Goal: Task Accomplishment & Management: Manage account settings

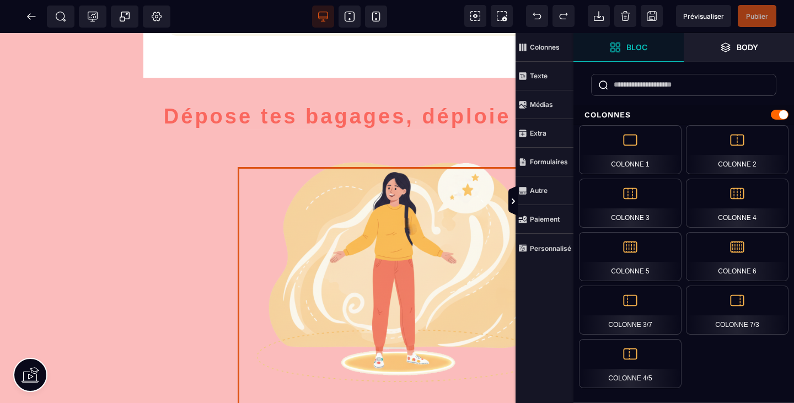
scroll to position [2500, 0]
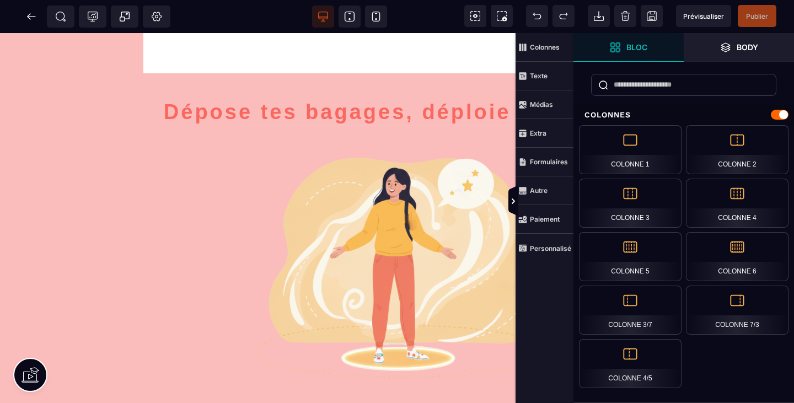
click at [33, 13] on icon at bounding box center [31, 16] width 11 height 11
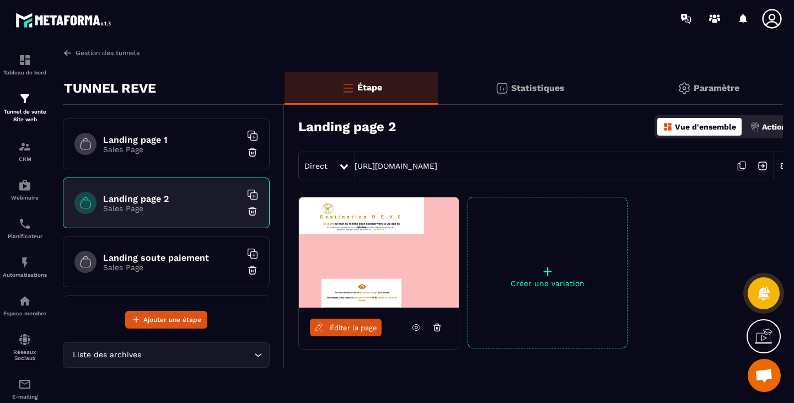
click at [92, 56] on link "Gestion des tunnels" at bounding box center [101, 53] width 77 height 10
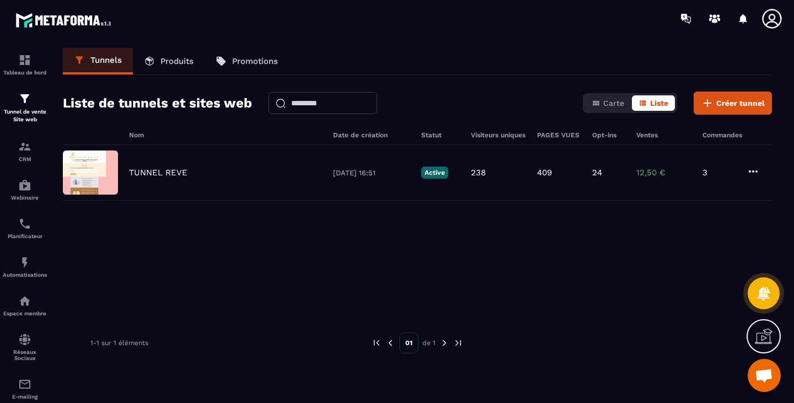
click at [184, 63] on p "Produits" at bounding box center [177, 61] width 33 height 10
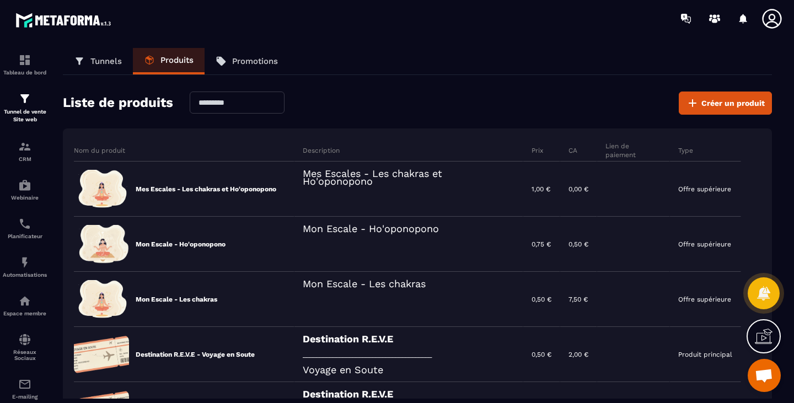
scroll to position [147, 0]
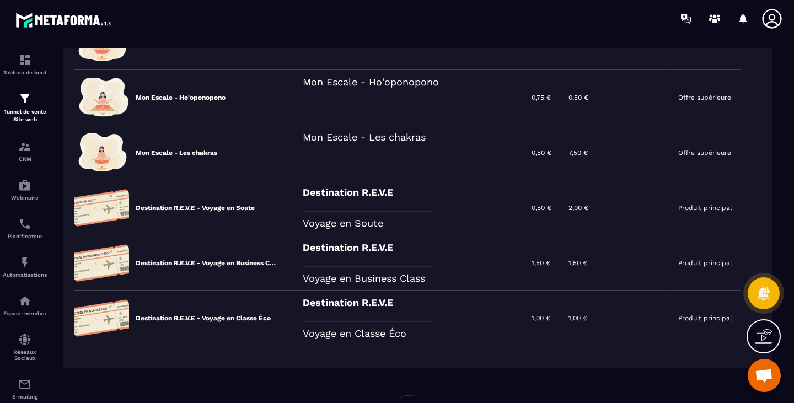
click at [0, 0] on icon at bounding box center [0, 0] width 0 height 0
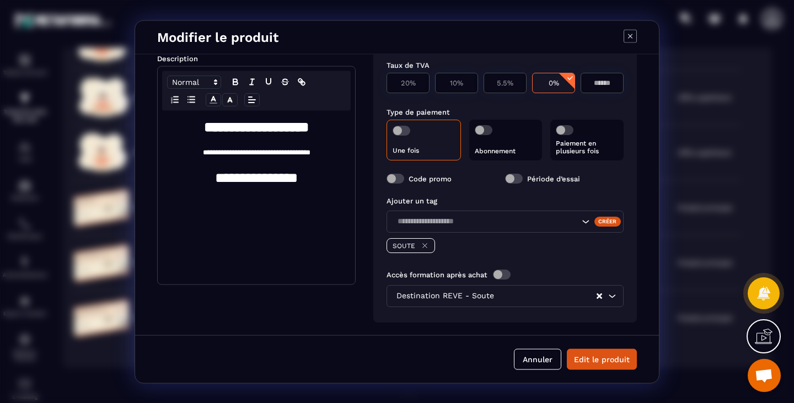
scroll to position [163, 0]
click at [544, 359] on button "Annuler" at bounding box center [537, 359] width 47 height 21
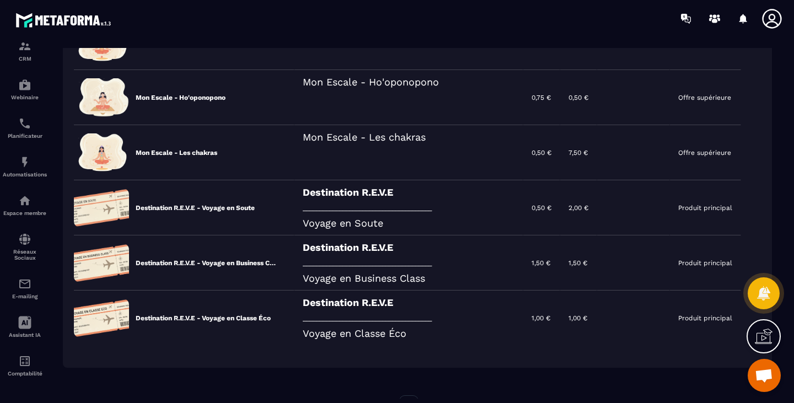
scroll to position [106, 0]
click at [0, 0] on icon at bounding box center [0, 0] width 0 height 0
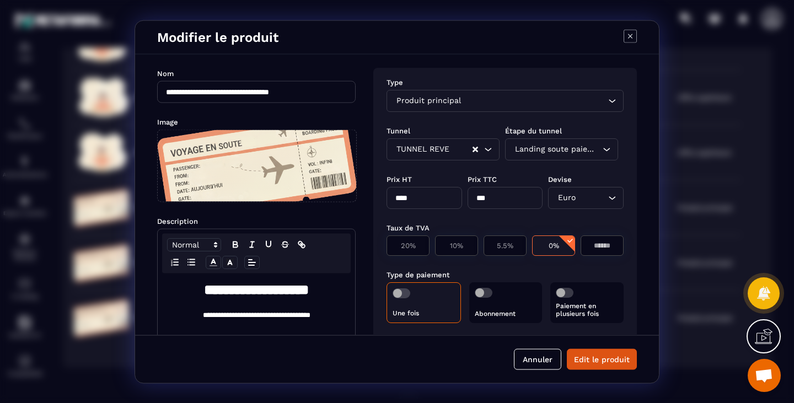
scroll to position [163, 0]
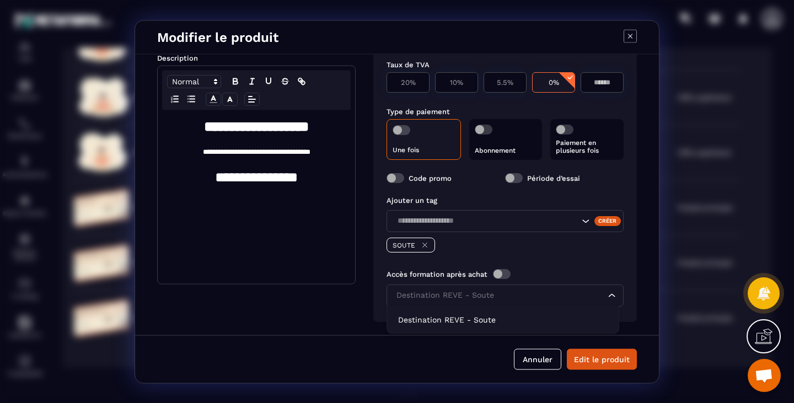
click at [523, 297] on input "Search for option" at bounding box center [500, 295] width 212 height 12
click at [559, 298] on input "Search for option" at bounding box center [500, 295] width 212 height 12
click at [608, 293] on icon "Search for option" at bounding box center [612, 295] width 11 height 11
click at [597, 293] on icon "Clear Selected" at bounding box center [600, 295] width 6 height 6
click at [609, 292] on icon "Search for option" at bounding box center [612, 295] width 11 height 11
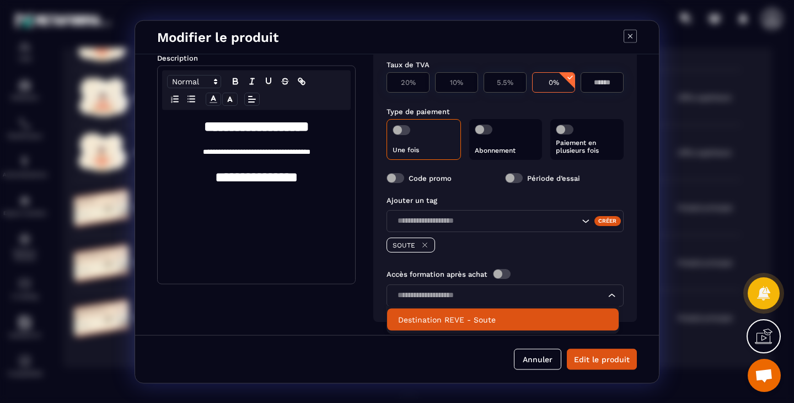
click at [499, 318] on p "Destination REVE - Soute" at bounding box center [503, 319] width 210 height 11
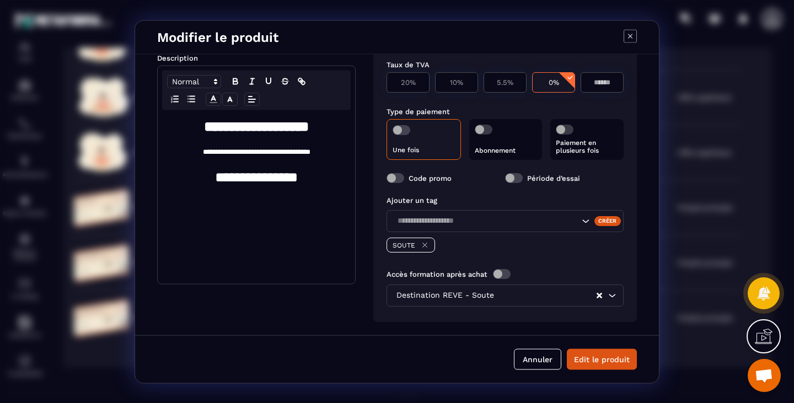
click at [598, 358] on button "Edit le produit" at bounding box center [602, 359] width 70 height 21
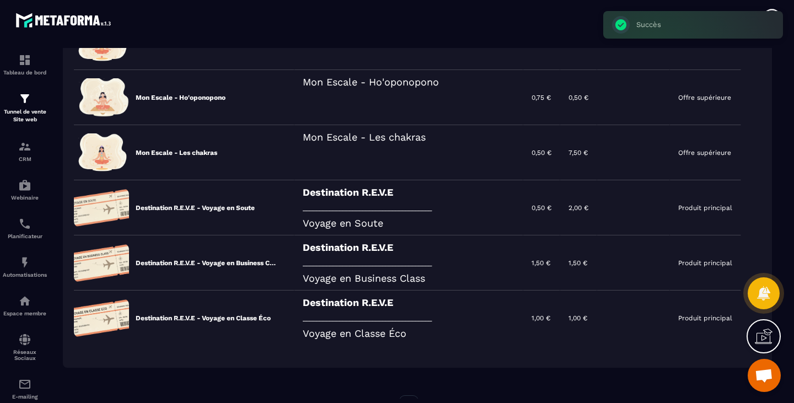
scroll to position [106, 0]
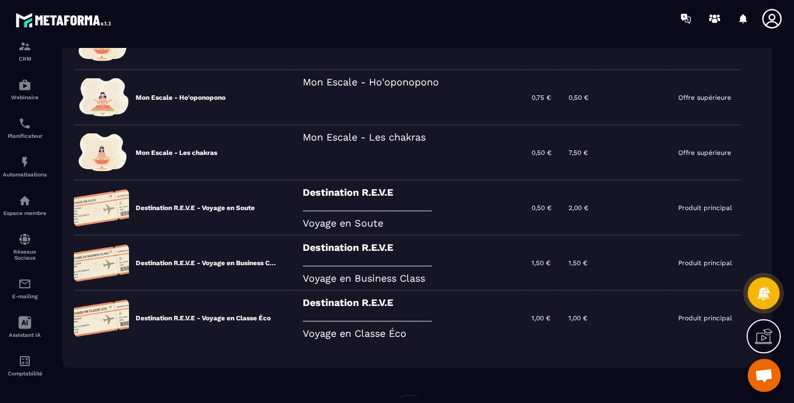
click at [22, 147] on link "Automatisations" at bounding box center [25, 166] width 44 height 39
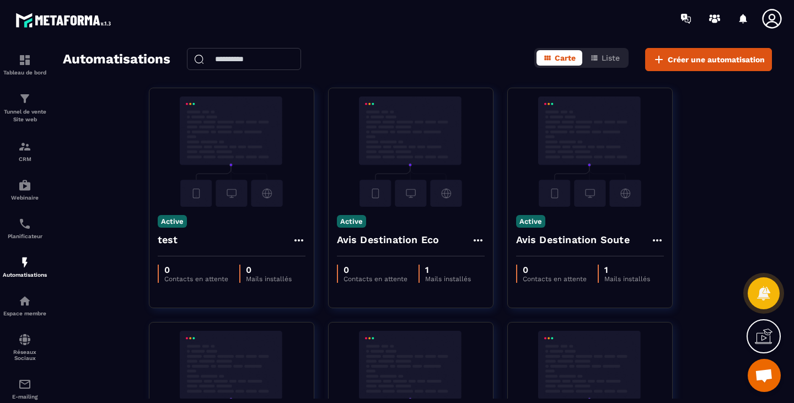
click at [32, 309] on div "Espace membre" at bounding box center [25, 306] width 44 height 22
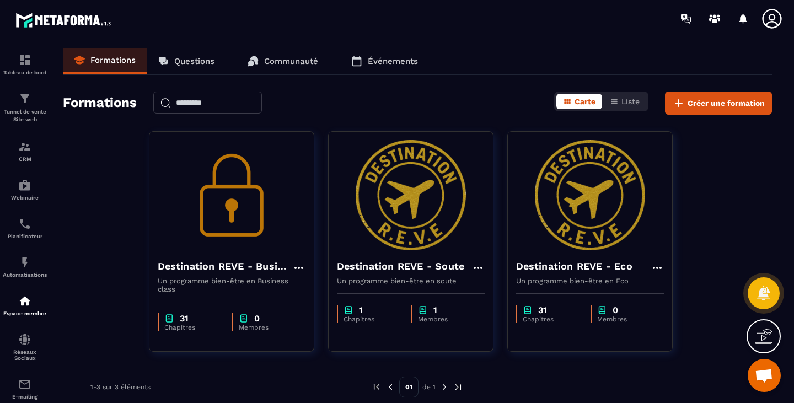
click at [480, 269] on icon at bounding box center [478, 267] width 13 height 13
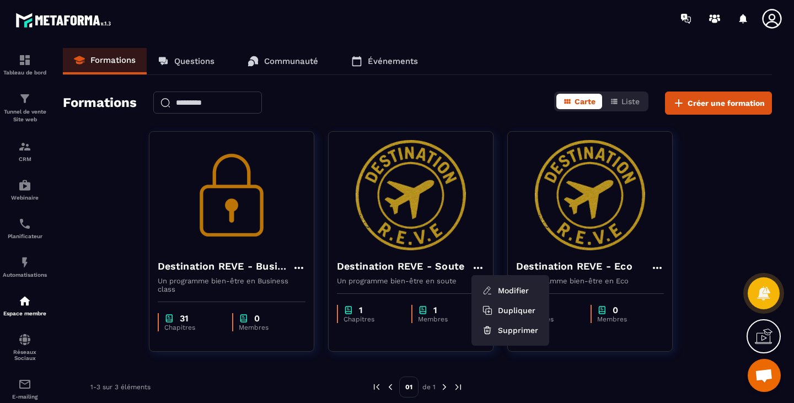
click at [519, 285] on button "Modifier" at bounding box center [510, 291] width 69 height 20
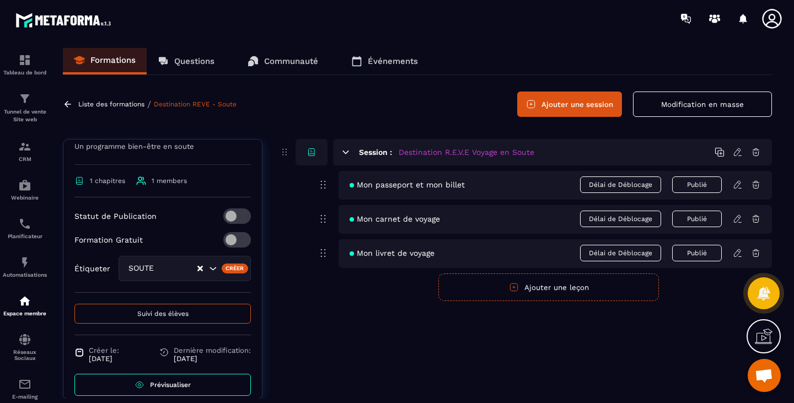
scroll to position [188, 0]
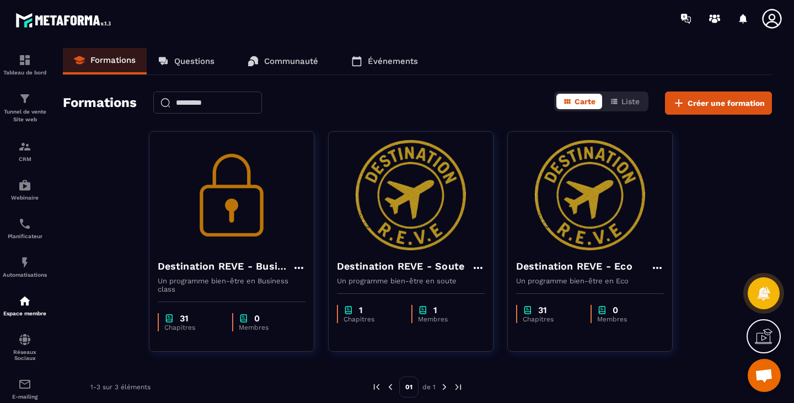
click at [657, 267] on icon at bounding box center [657, 268] width 9 height 2
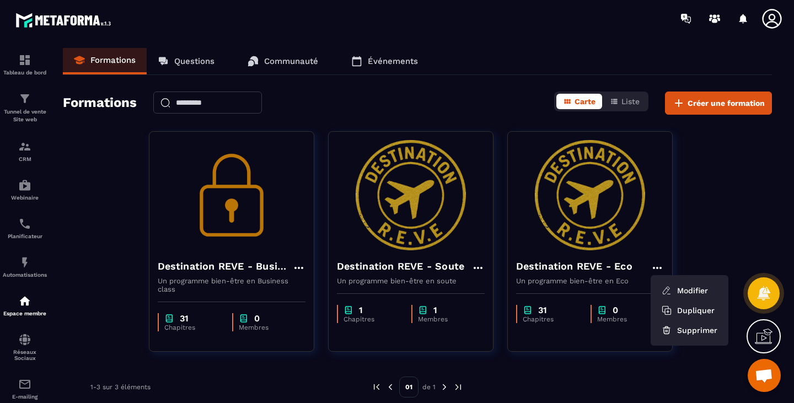
click at [683, 287] on button "Modifier" at bounding box center [689, 291] width 69 height 20
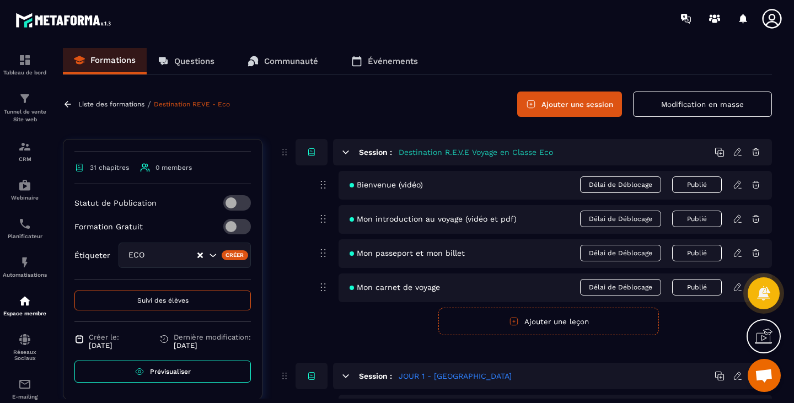
scroll to position [147, 0]
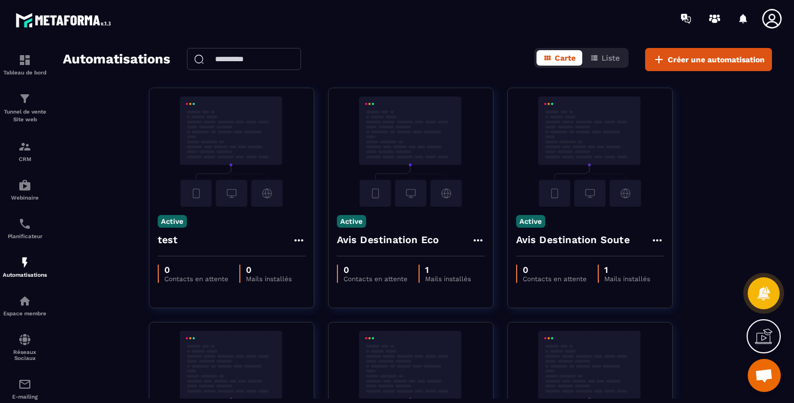
click at [25, 266] on img at bounding box center [24, 262] width 13 height 13
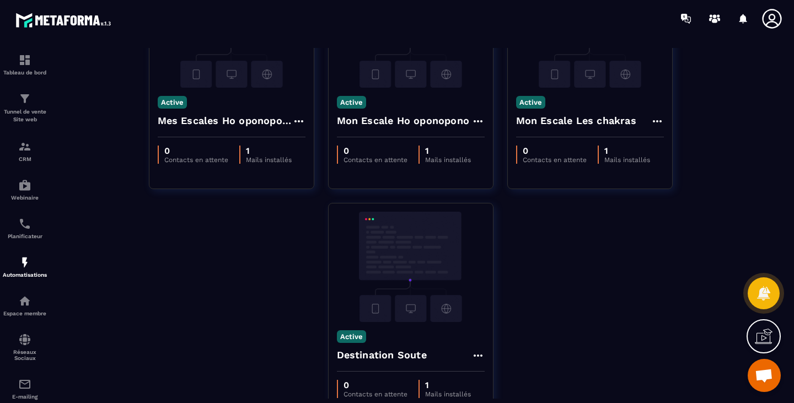
scroll to position [659, 0]
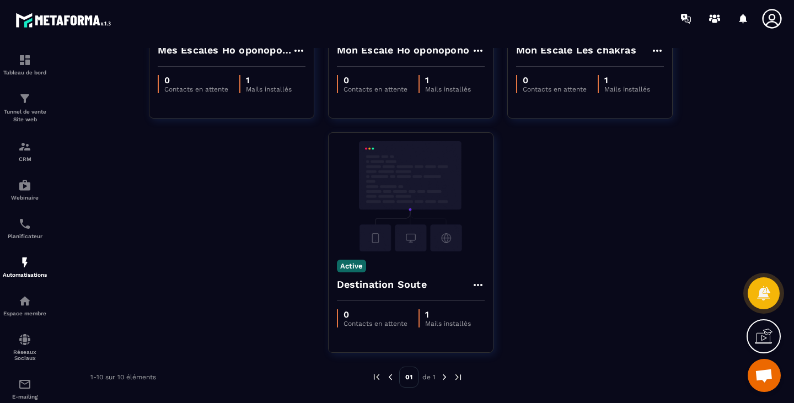
click at [28, 115] on p "Tunnel de vente Site web" at bounding box center [25, 115] width 44 height 15
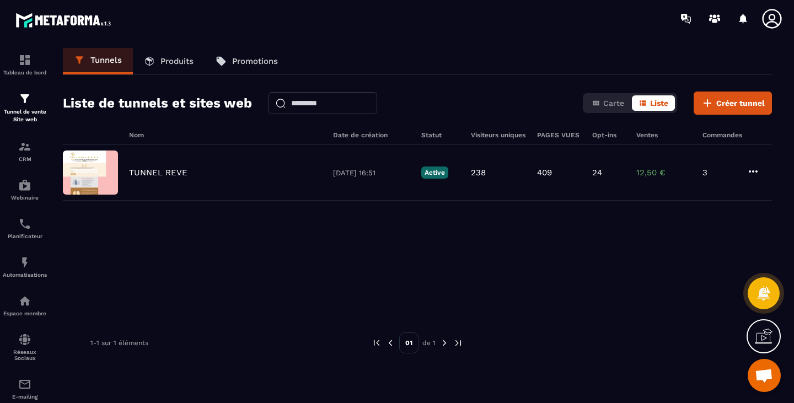
click at [190, 60] on p "Produits" at bounding box center [177, 61] width 33 height 10
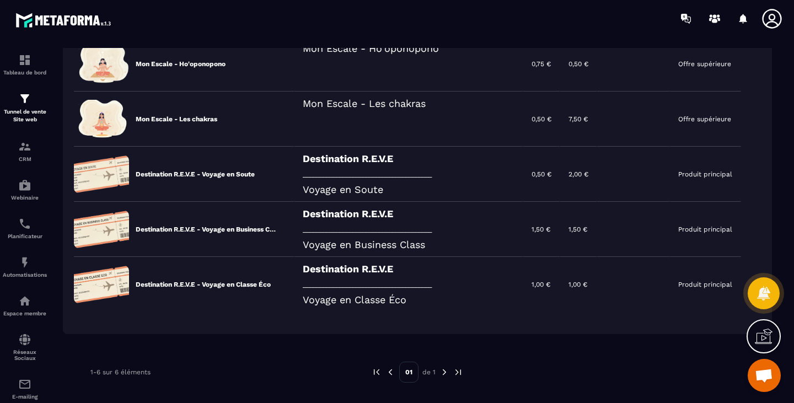
scroll to position [192, 0]
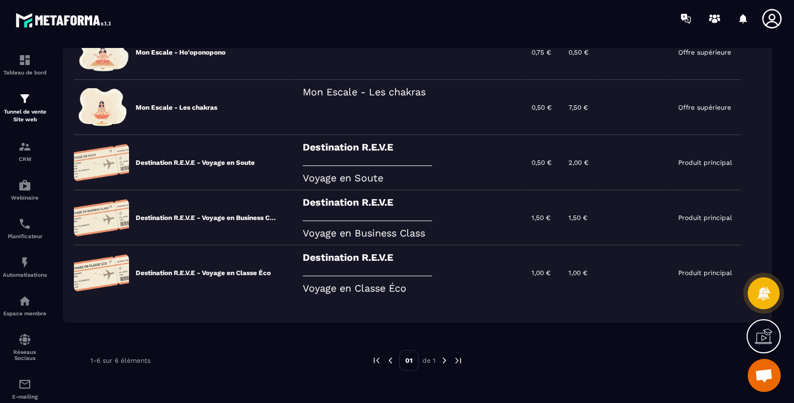
click at [0, 0] on icon at bounding box center [0, 0] width 0 height 0
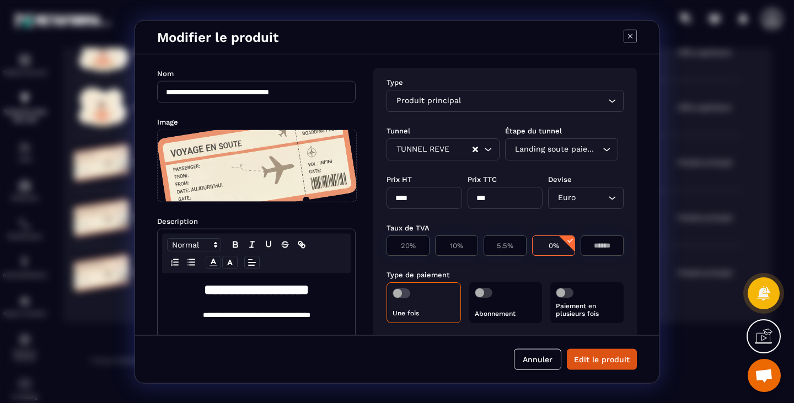
scroll to position [163, 0]
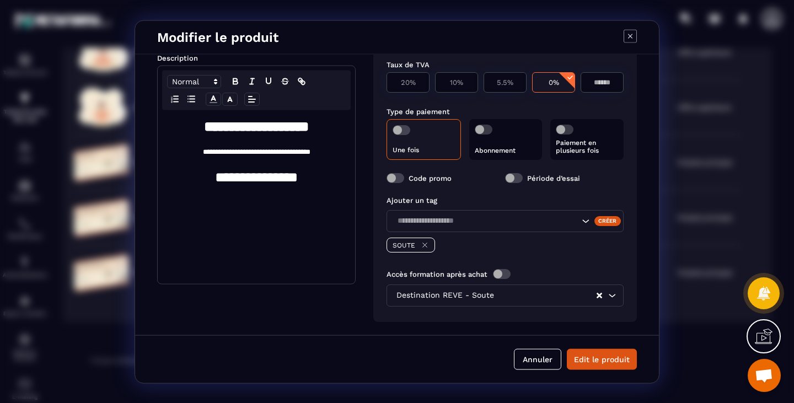
click at [611, 296] on icon "Search for option" at bounding box center [612, 295] width 11 height 11
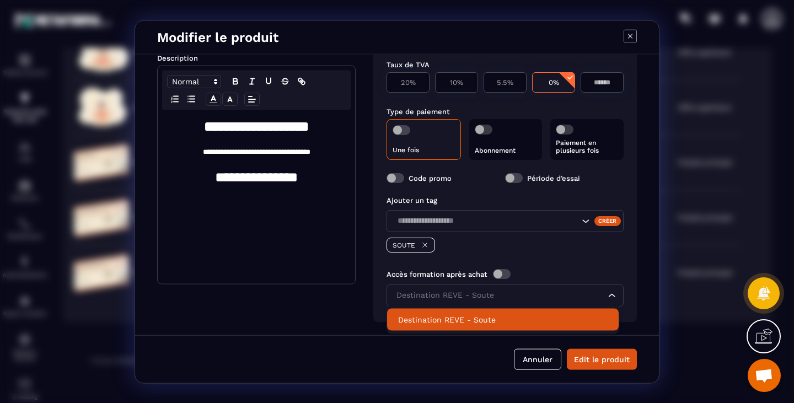
click at [539, 361] on button "Annuler" at bounding box center [537, 359] width 47 height 21
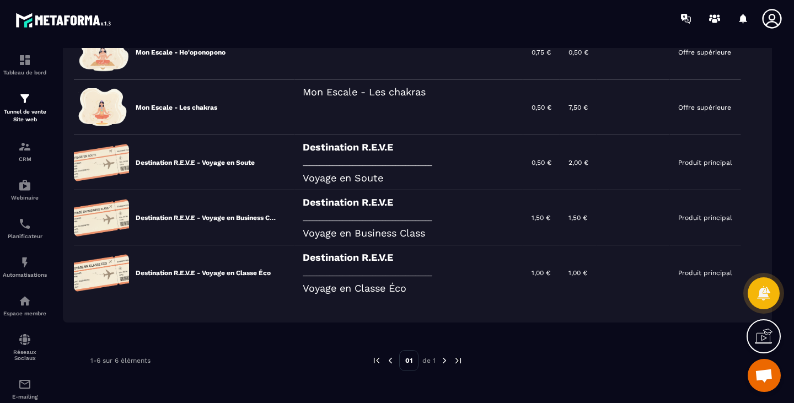
click at [0, 0] on icon at bounding box center [0, 0] width 0 height 0
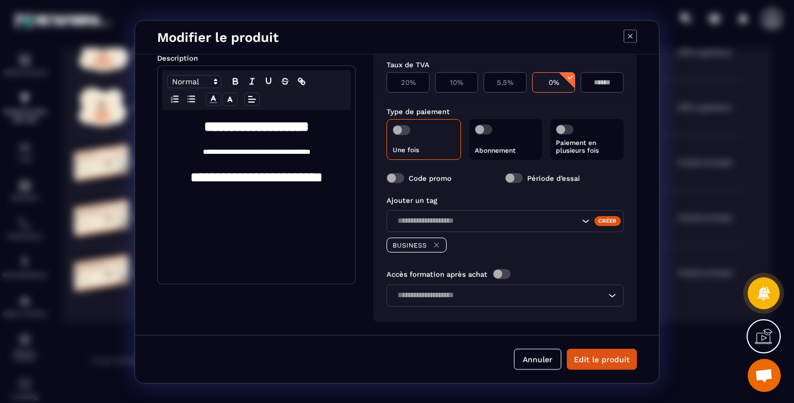
scroll to position [172, 0]
click at [496, 290] on input "Search for option" at bounding box center [500, 295] width 212 height 12
click at [524, 354] on button "Annuler" at bounding box center [537, 359] width 47 height 21
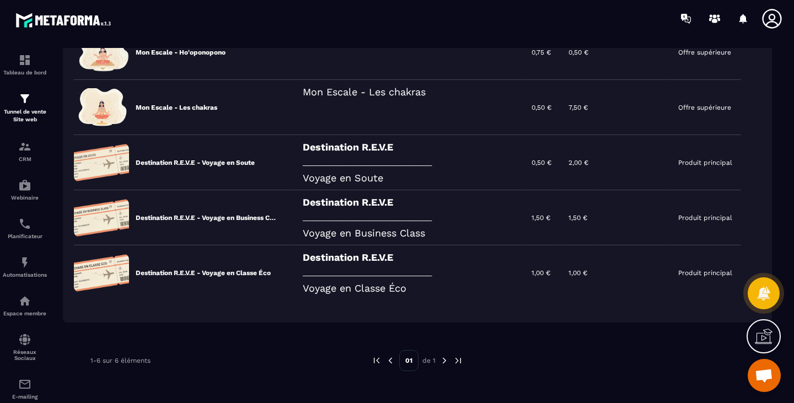
scroll to position [163, 0]
click at [406, 274] on div "Destination R.E.V.E _______________________________________ Voyage en Classe Éco" at bounding box center [409, 272] width 229 height 55
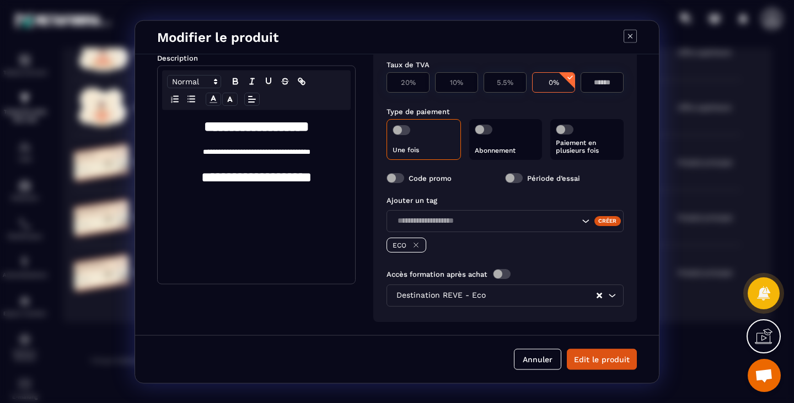
click at [467, 292] on div "Destination REVE - Eco" at bounding box center [495, 295] width 204 height 12
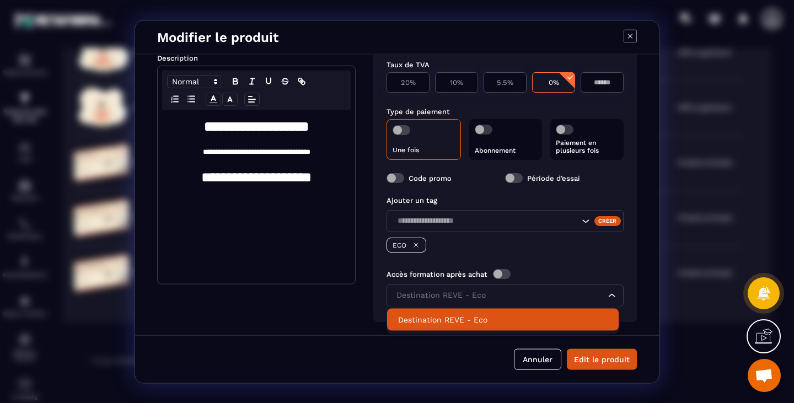
click at [468, 318] on p "Destination REVE - Eco" at bounding box center [503, 319] width 210 height 11
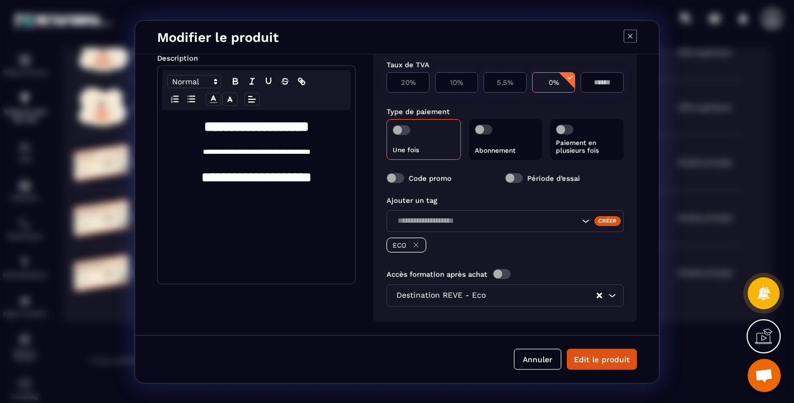
click at [604, 357] on button "Edit le produit" at bounding box center [602, 359] width 70 height 21
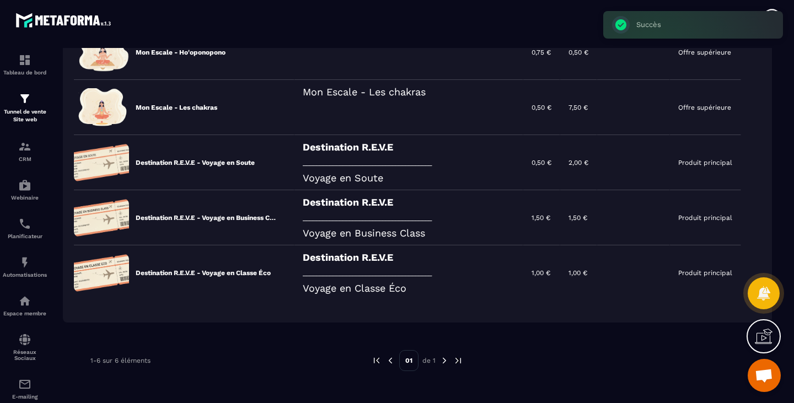
click at [477, 226] on div "Destination R.E.V.E _______________________________________ Voyage en Business …" at bounding box center [409, 217] width 229 height 55
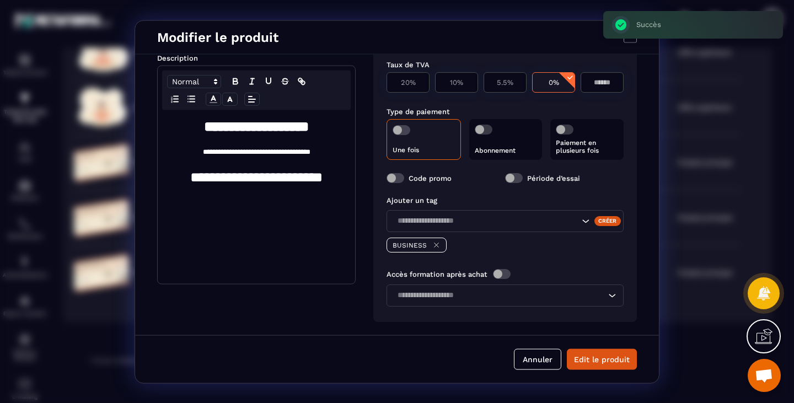
scroll to position [172, 0]
click at [537, 362] on button "Annuler" at bounding box center [537, 359] width 47 height 21
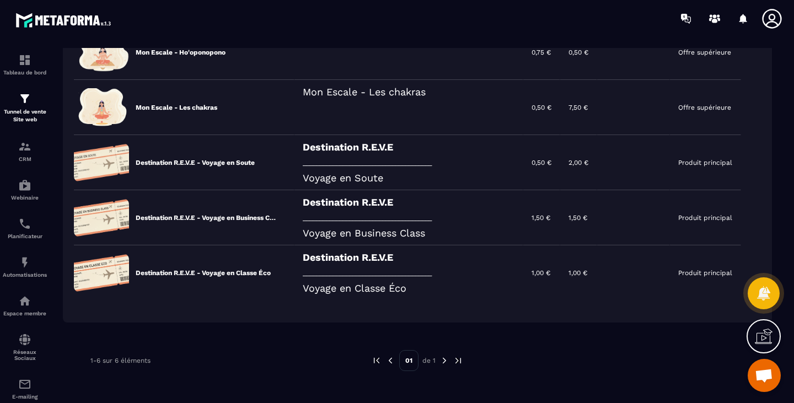
scroll to position [106, 0]
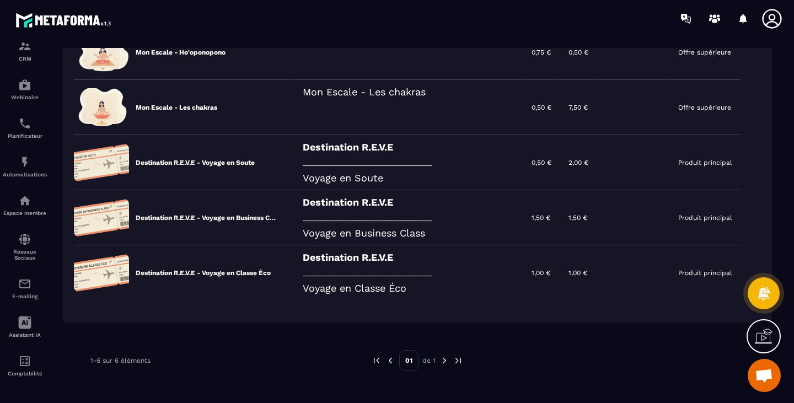
click at [470, 218] on div "Destination R.E.V.E _______________________________________ Voyage en Business …" at bounding box center [409, 217] width 229 height 55
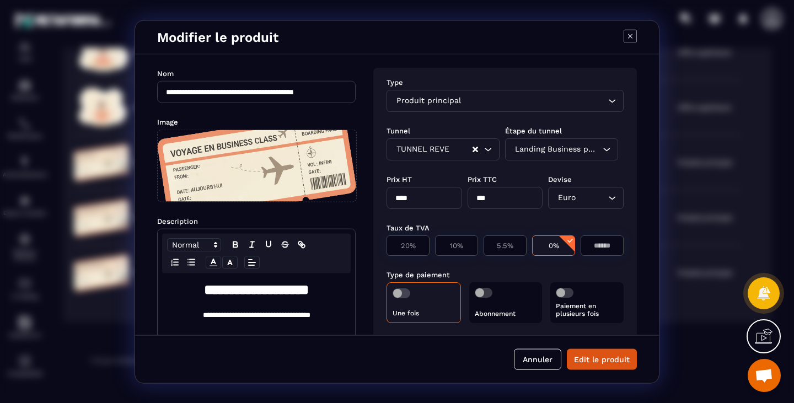
scroll to position [172, 0]
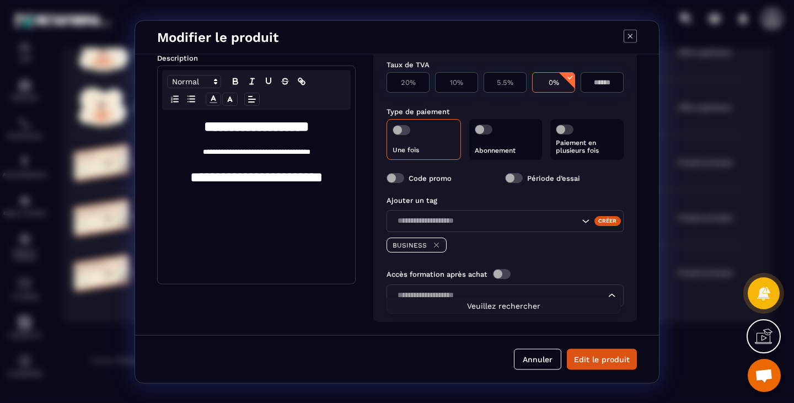
click at [516, 292] on input "Search for option" at bounding box center [500, 295] width 212 height 12
click at [516, 308] on span "Veuillez rechercher" at bounding box center [503, 306] width 73 height 9
click at [512, 289] on input "Search for option" at bounding box center [500, 295] width 212 height 12
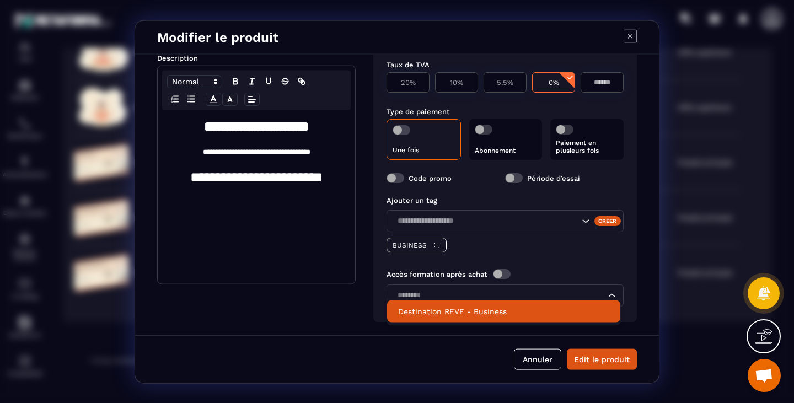
click at [501, 307] on p "Destination REVE - Business" at bounding box center [503, 311] width 211 height 11
type input "********"
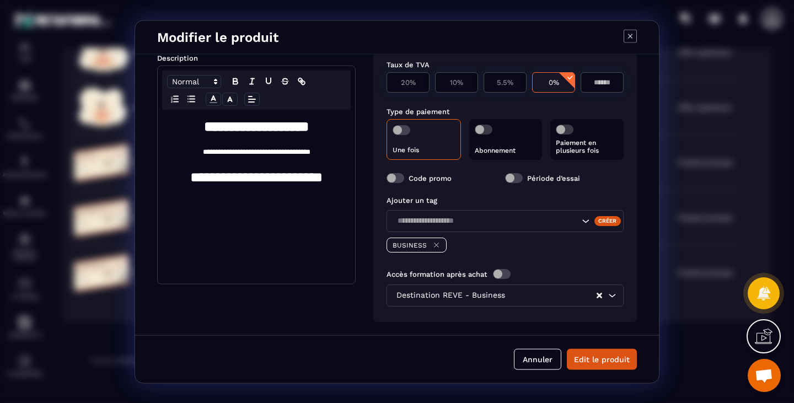
click at [606, 359] on button "Edit le produit" at bounding box center [602, 359] width 70 height 21
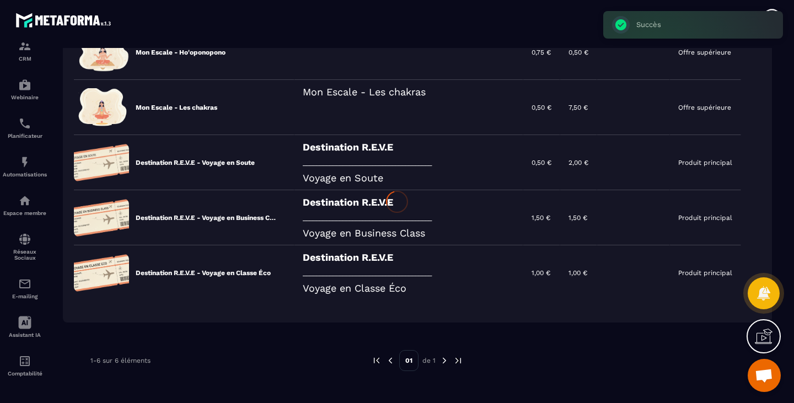
scroll to position [163, 0]
click at [446, 154] on div "Destination R.E.V.E _______________________________________ Voyage en Soute" at bounding box center [409, 162] width 229 height 55
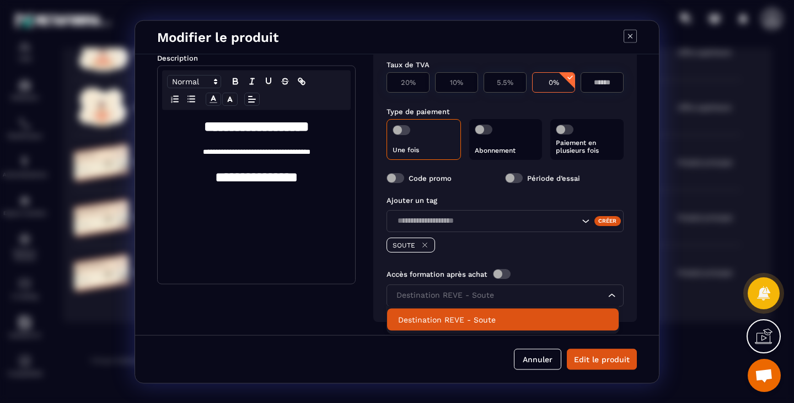
click at [496, 295] on input "Search for option" at bounding box center [500, 295] width 212 height 12
click at [493, 295] on input "Search for option" at bounding box center [500, 295] width 212 height 12
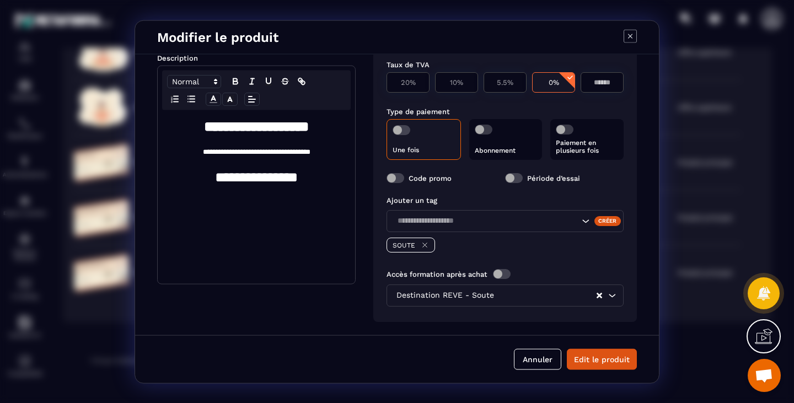
click at [627, 279] on div "Type Produit principal Loading... Tunnel Étape du tunnel TUNNEL REVE Loading...…" at bounding box center [505, 113] width 264 height 418
click at [597, 295] on icon "Clear Selected" at bounding box center [600, 295] width 6 height 6
click at [507, 297] on input "Search for option" at bounding box center [500, 295] width 212 height 12
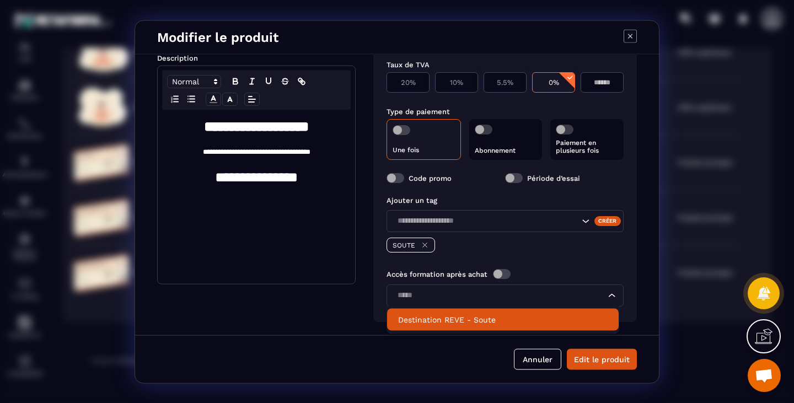
click at [500, 315] on p "Destination REVE - Soute" at bounding box center [503, 319] width 210 height 11
type input "*****"
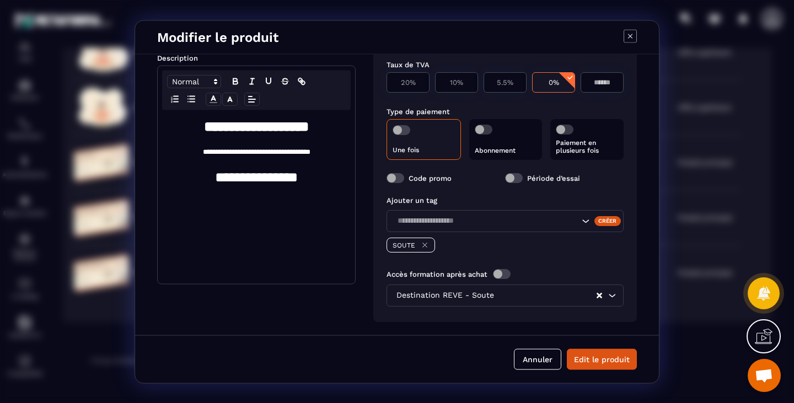
click at [606, 358] on button "Edit le produit" at bounding box center [602, 359] width 70 height 21
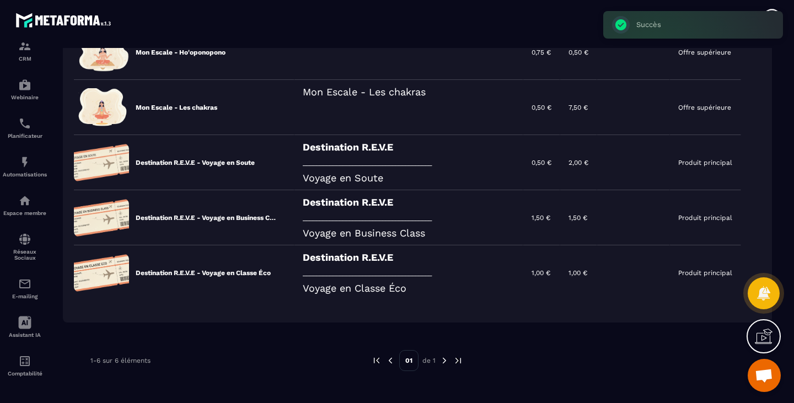
click at [432, 285] on div "Destination R.E.V.E _______________________________________ Voyage en Classe Éco" at bounding box center [409, 272] width 229 height 55
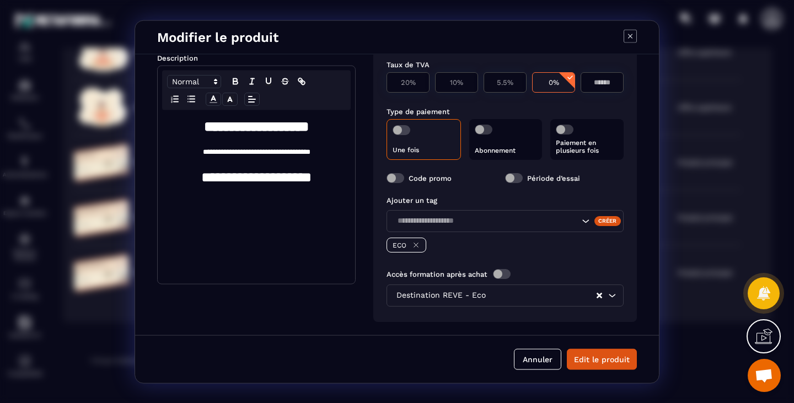
click at [597, 297] on icon "Clear Selected" at bounding box center [600, 295] width 6 height 6
click at [537, 298] on input "Search for option" at bounding box center [500, 295] width 212 height 12
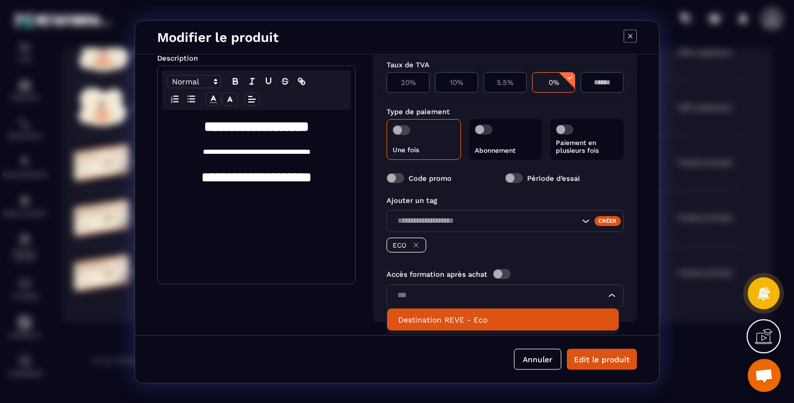
click at [447, 316] on p "Destination REVE - Eco" at bounding box center [503, 319] width 210 height 11
type input "***"
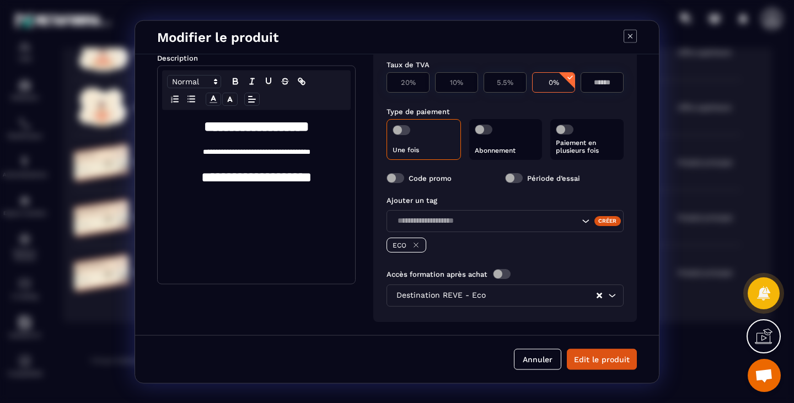
click at [615, 357] on button "Edit le produit" at bounding box center [602, 359] width 70 height 21
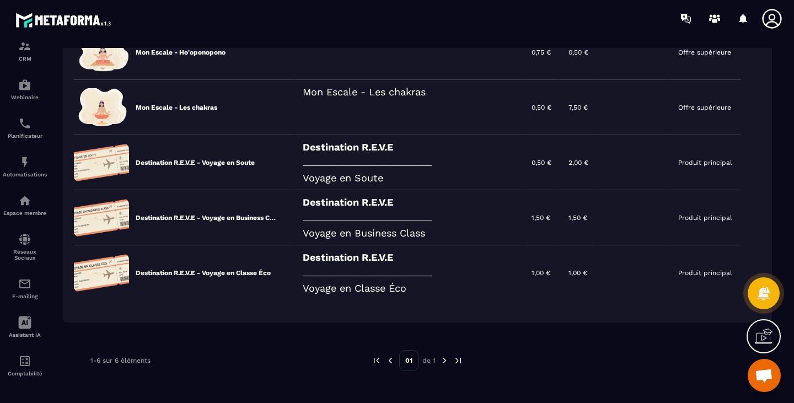
scroll to position [0, 0]
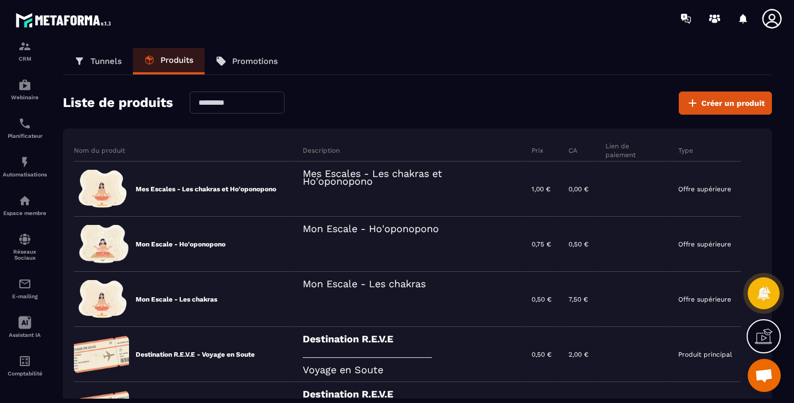
click at [0, 0] on icon at bounding box center [0, 0] width 0 height 0
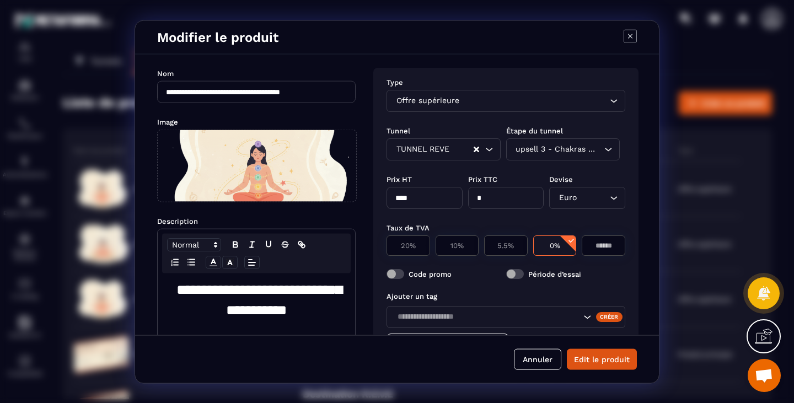
scroll to position [121, 0]
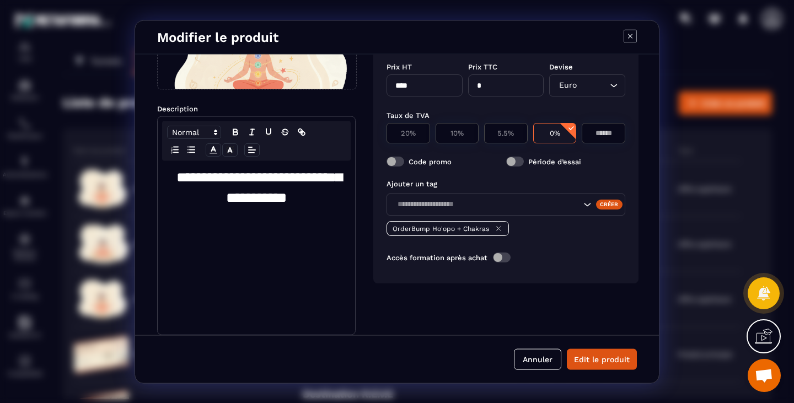
click at [538, 357] on button "Annuler" at bounding box center [537, 359] width 47 height 21
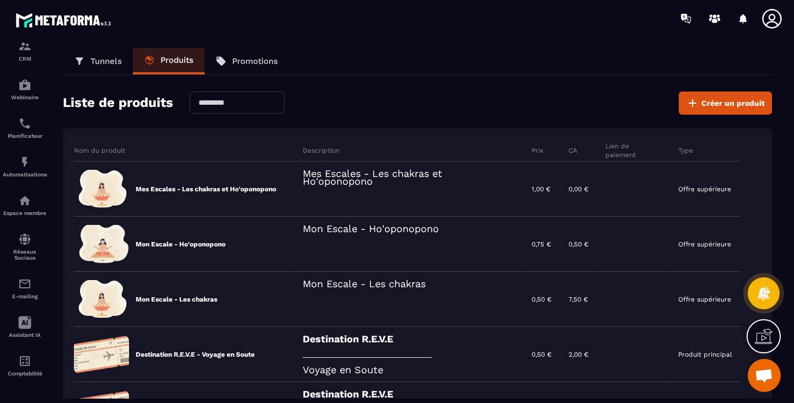
scroll to position [0, 0]
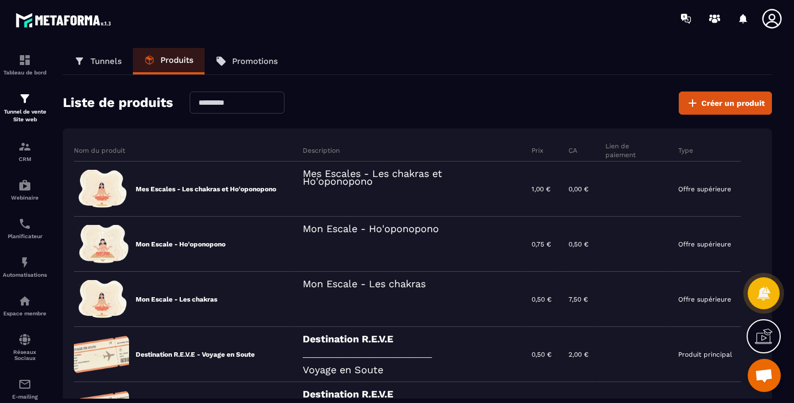
click at [28, 120] on p "Tunnel de vente Site web" at bounding box center [25, 115] width 44 height 15
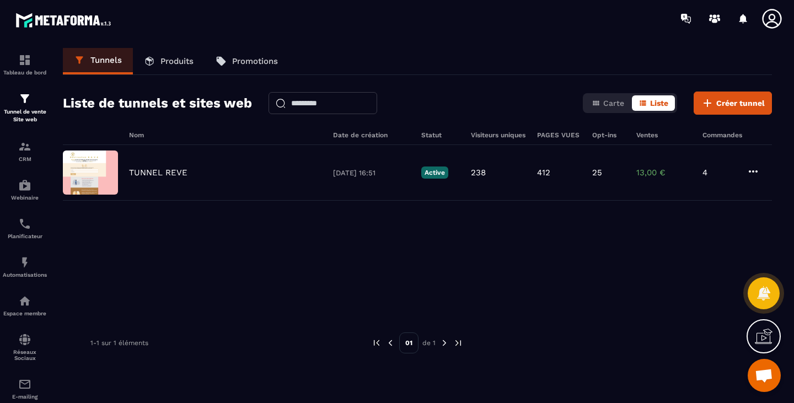
click at [158, 177] on p "TUNNEL REVE" at bounding box center [158, 173] width 58 height 10
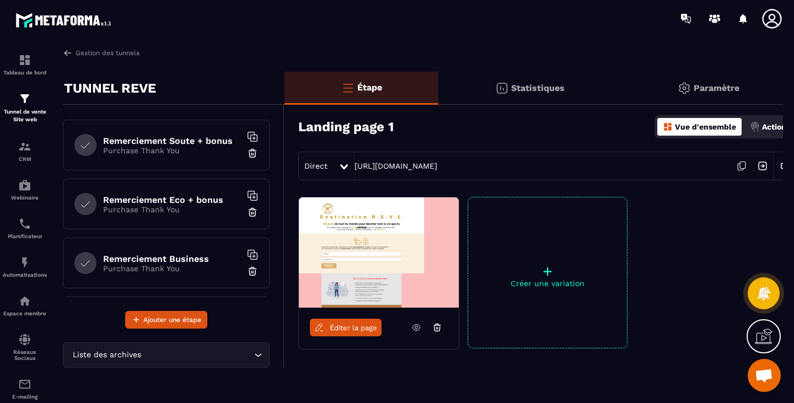
scroll to position [147, 0]
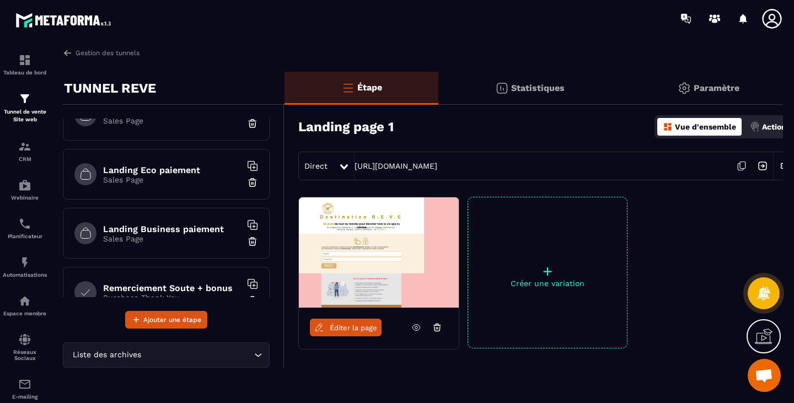
click at [183, 173] on h6 "Landing Eco paiement" at bounding box center [172, 170] width 138 height 10
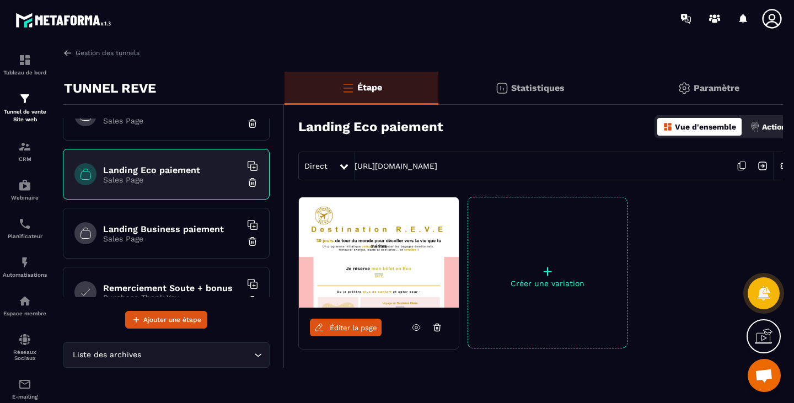
click at [416, 328] on icon at bounding box center [417, 328] width 10 height 10
click at [40, 114] on p "Tunnel de vente Site web" at bounding box center [25, 115] width 44 height 15
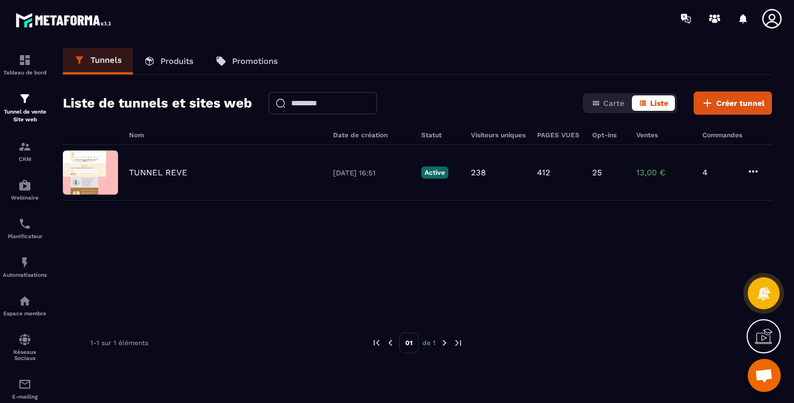
click at [195, 67] on link "Produits" at bounding box center [169, 61] width 72 height 26
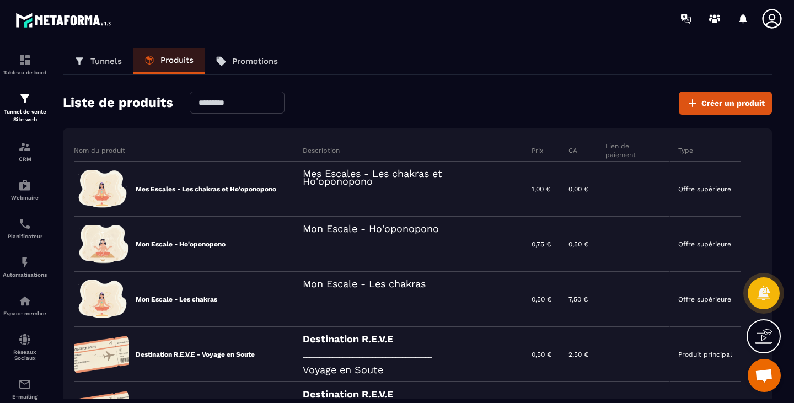
scroll to position [147, 0]
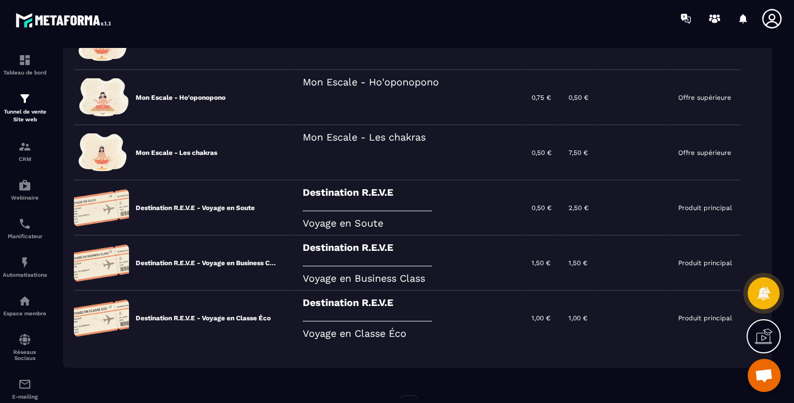
click at [464, 211] on div "Destination R.E.V.E _______________________________________ Voyage en Soute" at bounding box center [409, 207] width 229 height 55
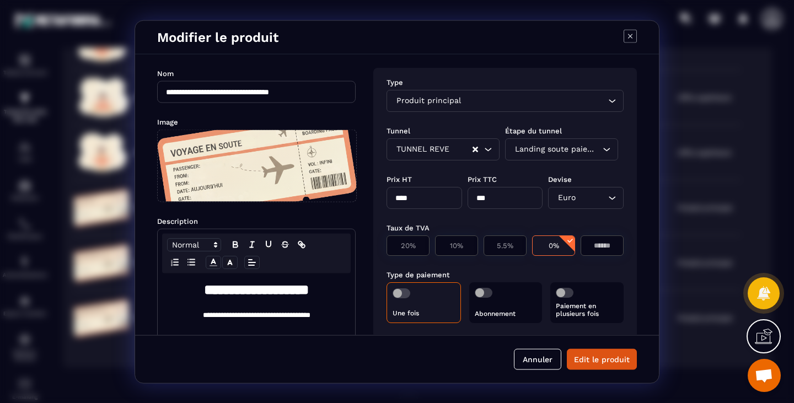
click at [422, 317] on div "Une fois" at bounding box center [424, 302] width 74 height 41
click at [405, 291] on span "Modal window" at bounding box center [402, 293] width 18 height 10
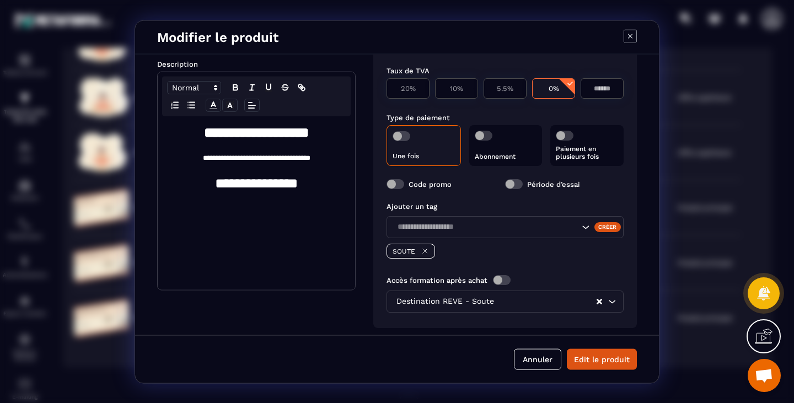
scroll to position [163, 0]
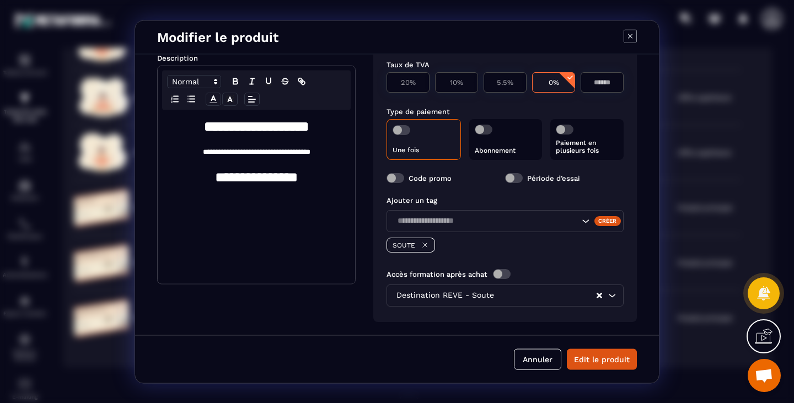
click at [543, 364] on button "Annuler" at bounding box center [537, 359] width 47 height 21
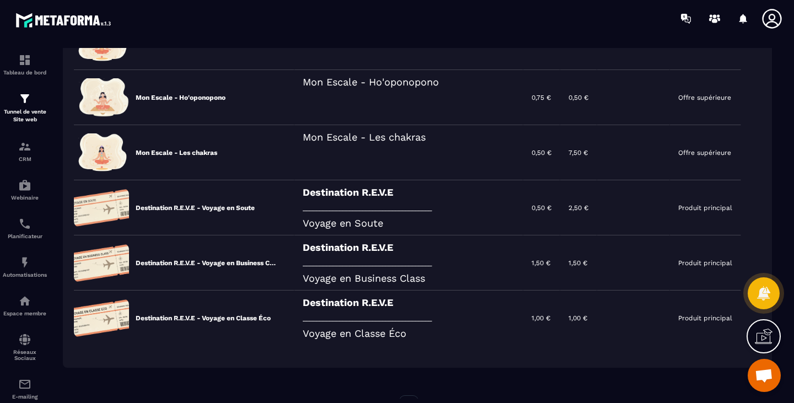
click at [435, 324] on div "Destination R.E.V.E _______________________________________ Voyage en Classe Éco" at bounding box center [409, 318] width 229 height 55
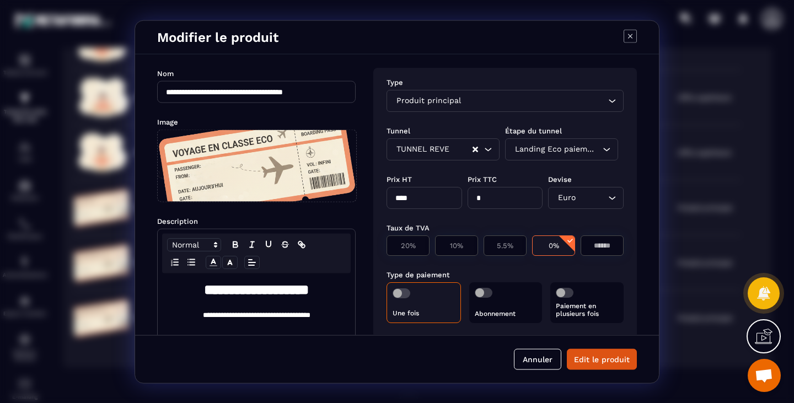
scroll to position [147, 0]
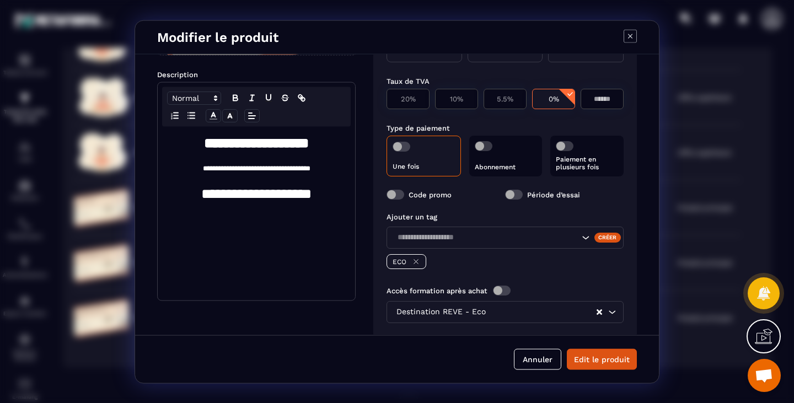
click at [541, 355] on button "Annuler" at bounding box center [537, 359] width 47 height 21
